Goal: Information Seeking & Learning: Learn about a topic

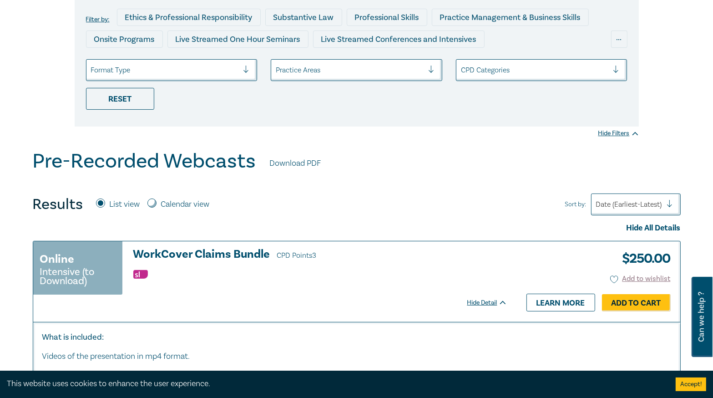
click at [177, 253] on h3 "WorkCover Claims Bundle CPD Points 3" at bounding box center [320, 255] width 374 height 14
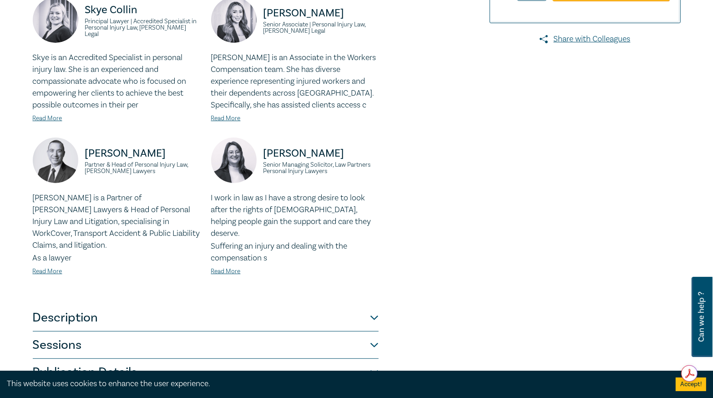
scroll to position [291, 0]
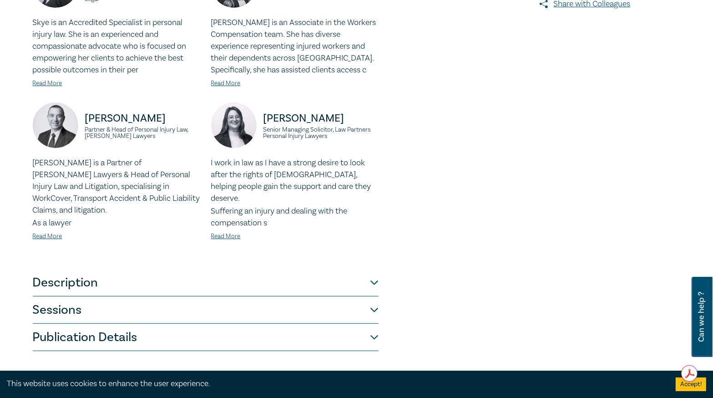
click at [240, 324] on button "Publication Details" at bounding box center [206, 336] width 346 height 27
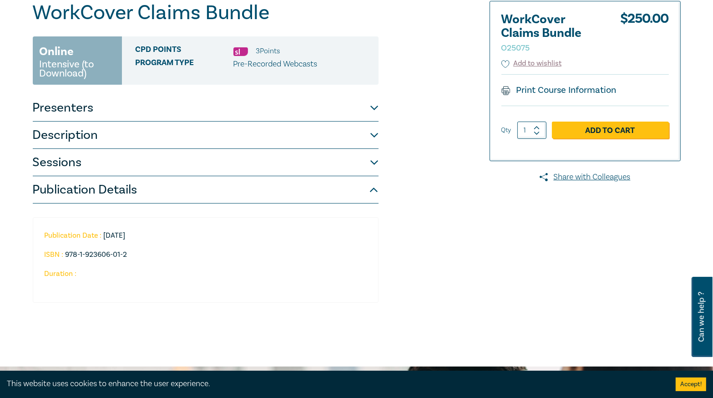
scroll to position [109, 0]
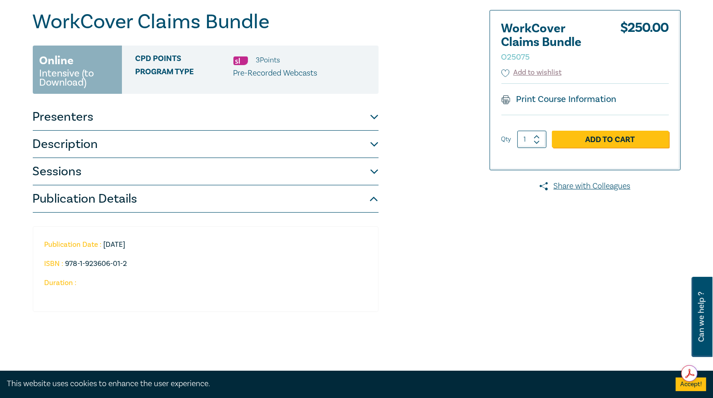
click at [195, 200] on button "Publication Details" at bounding box center [206, 198] width 346 height 27
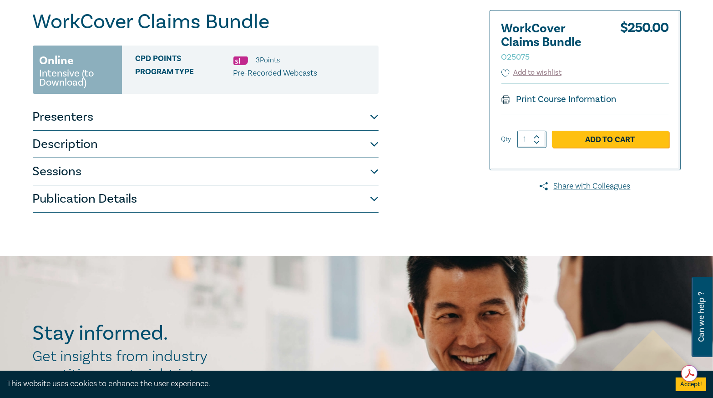
click at [189, 172] on button "Sessions" at bounding box center [206, 171] width 346 height 27
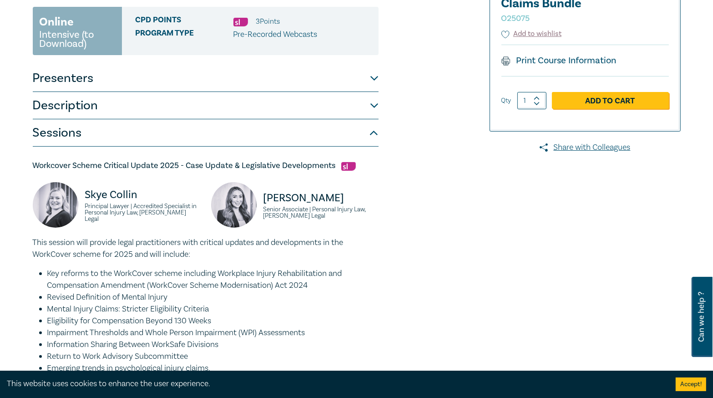
scroll to position [146, 0]
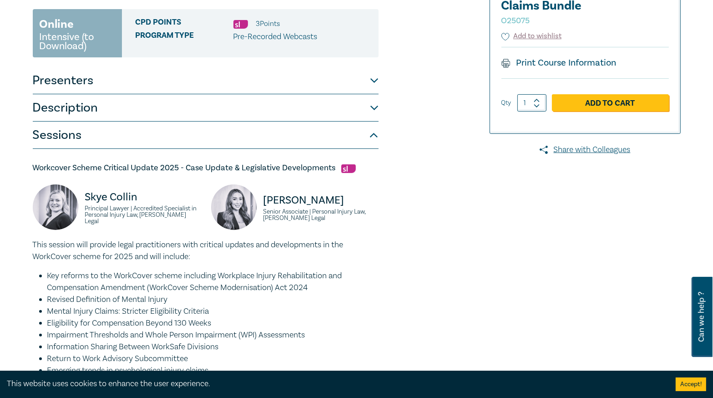
click at [225, 109] on button "Description" at bounding box center [206, 107] width 346 height 27
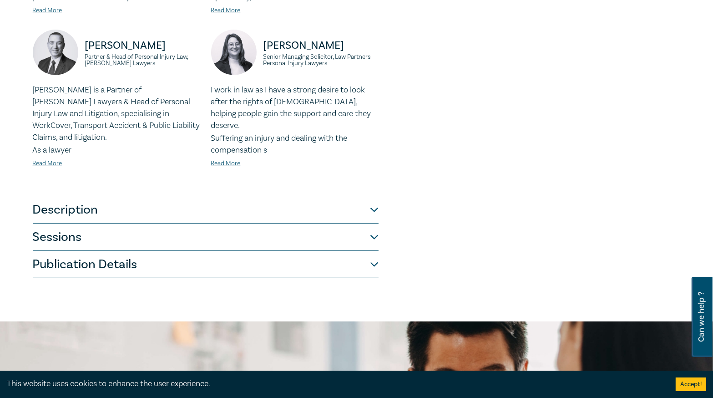
click at [168, 251] on button "Publication Details" at bounding box center [206, 264] width 346 height 27
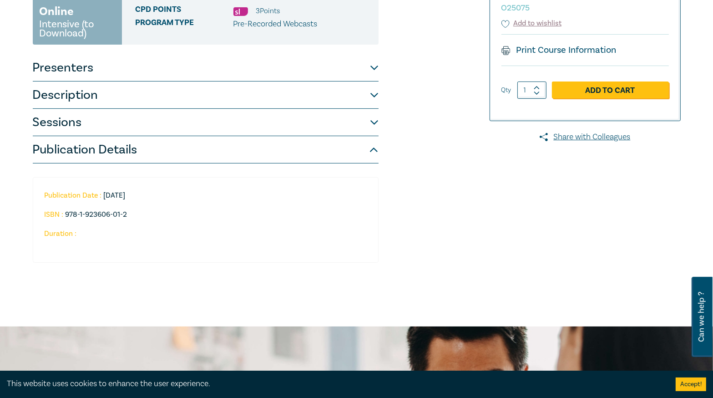
scroll to position [142, 0]
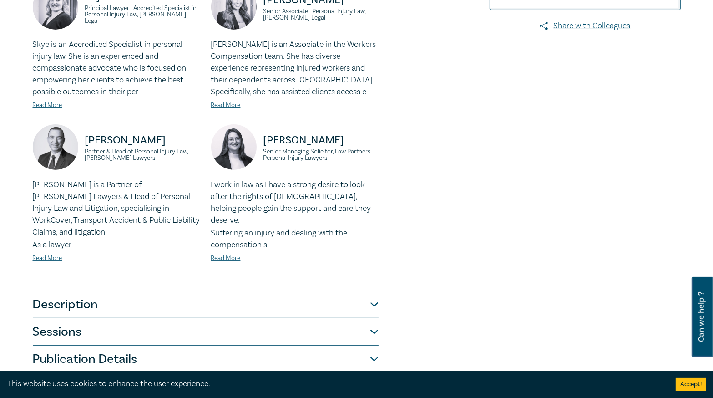
scroll to position [328, 0]
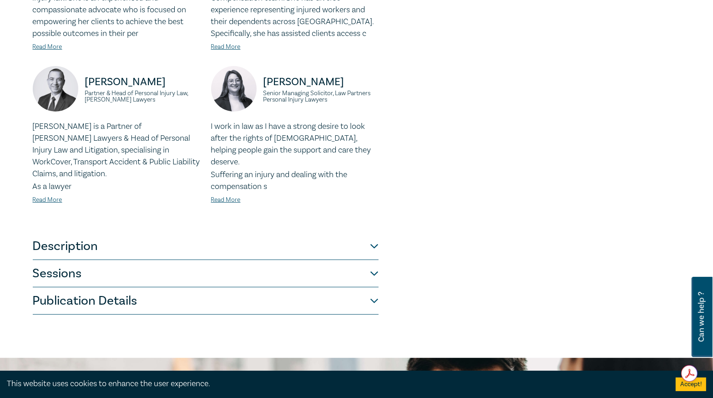
click at [207, 287] on button "Publication Details" at bounding box center [206, 300] width 346 height 27
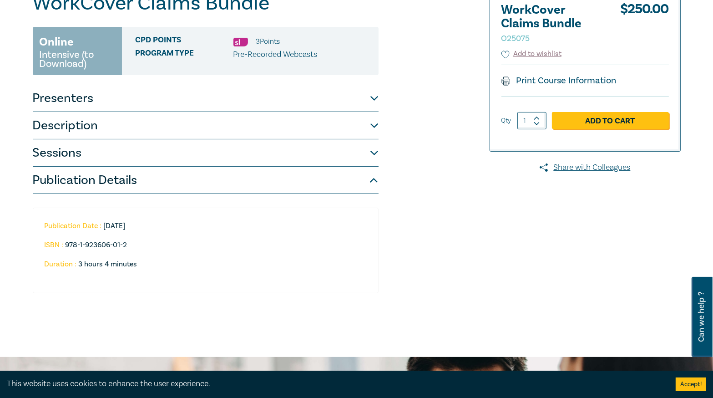
scroll to position [36, 0]
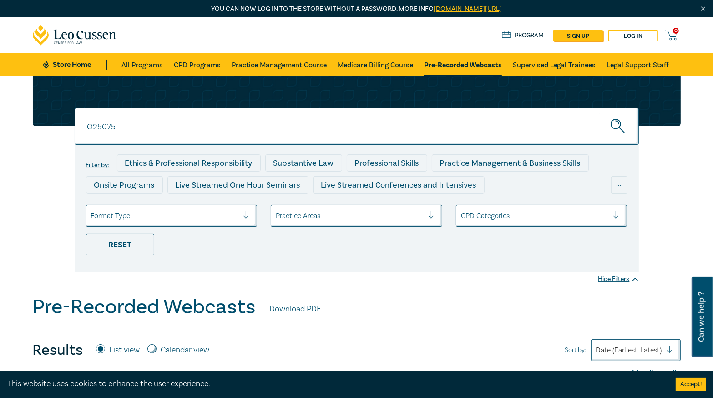
click at [157, 131] on input "O25075" at bounding box center [357, 126] width 564 height 37
type input "O25076"
click at [599, 112] on button "submit" at bounding box center [619, 126] width 40 height 28
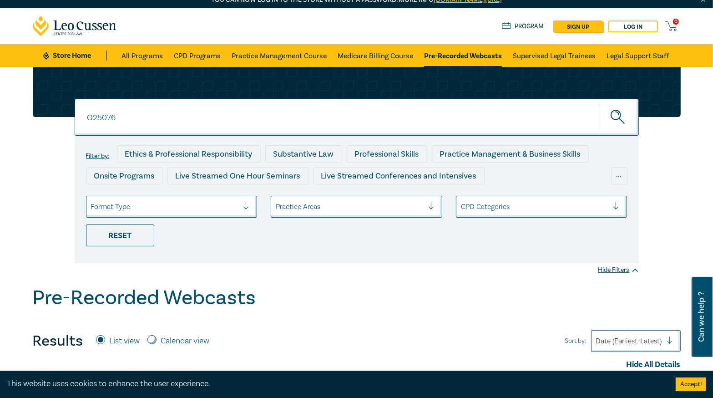
scroll to position [146, 0]
